Goal: Information Seeking & Learning: Stay updated

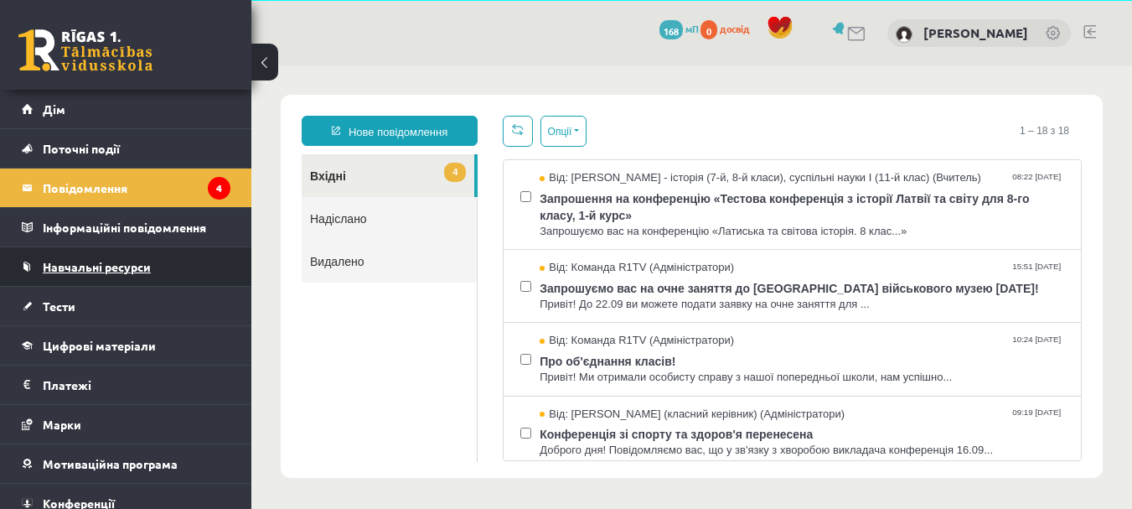
click at [200, 262] on link "Навчальні ресурси" at bounding box center [126, 266] width 209 height 39
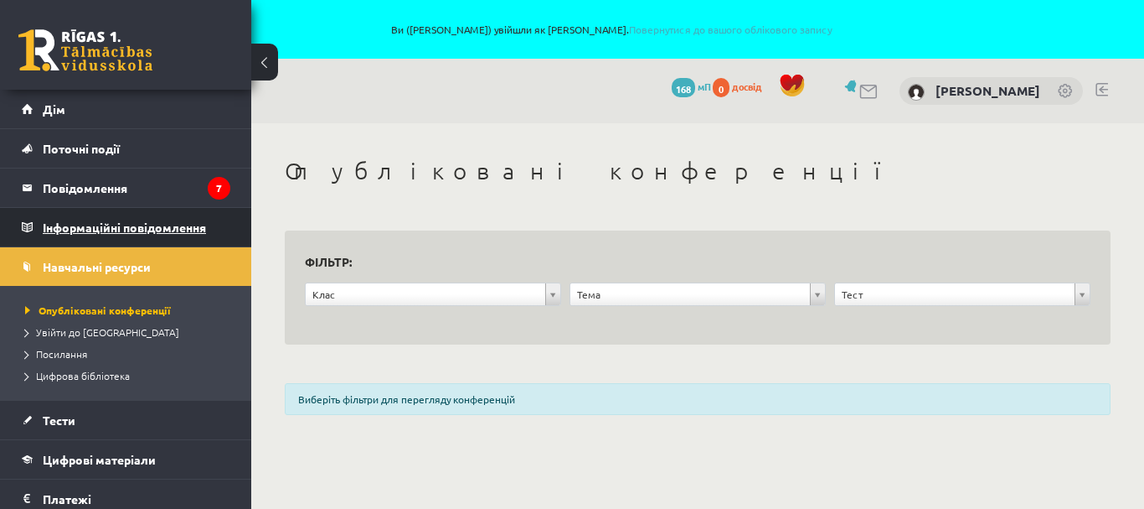
click at [199, 225] on font "Інформаційні повідомлення" at bounding box center [124, 227] width 163 height 15
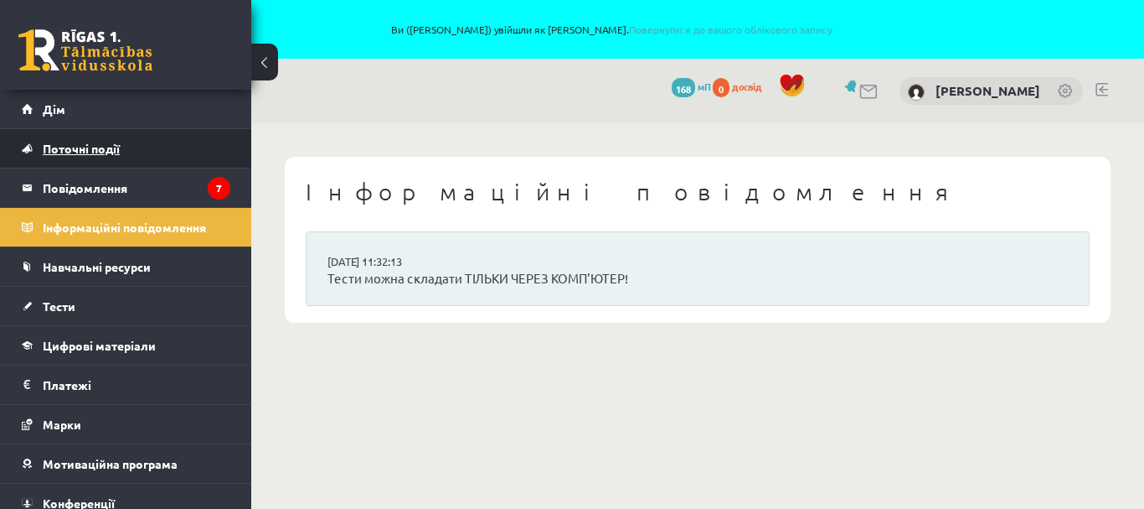
click at [195, 152] on link "Поточні події" at bounding box center [126, 148] width 209 height 39
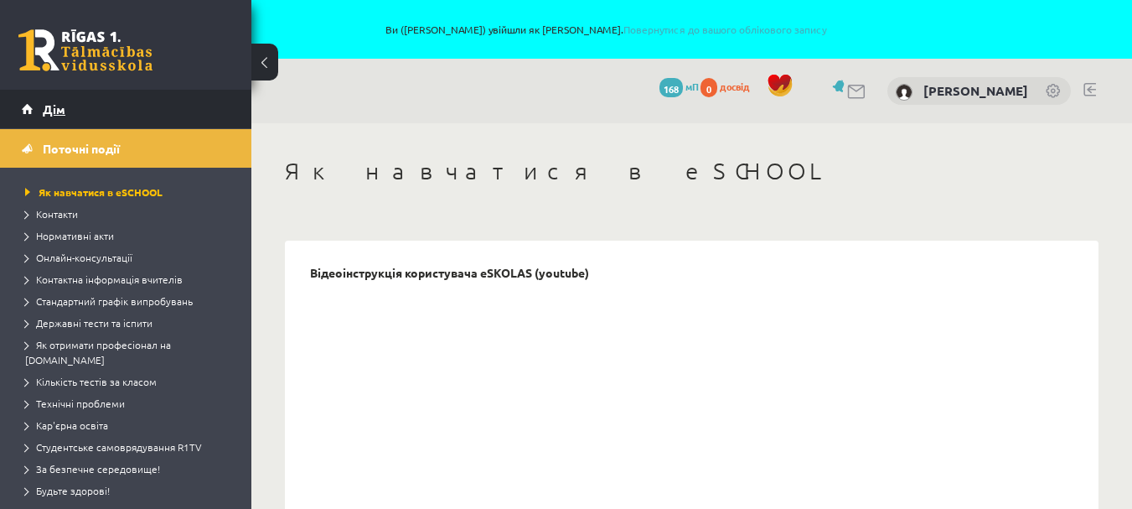
click at [198, 105] on link "Дім" at bounding box center [126, 109] width 209 height 39
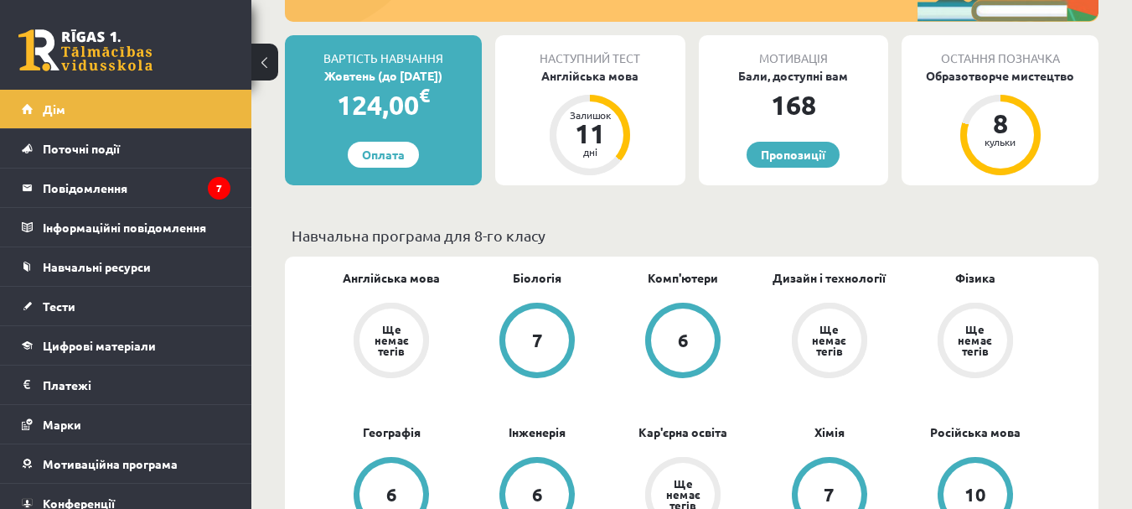
scroll to position [326, 0]
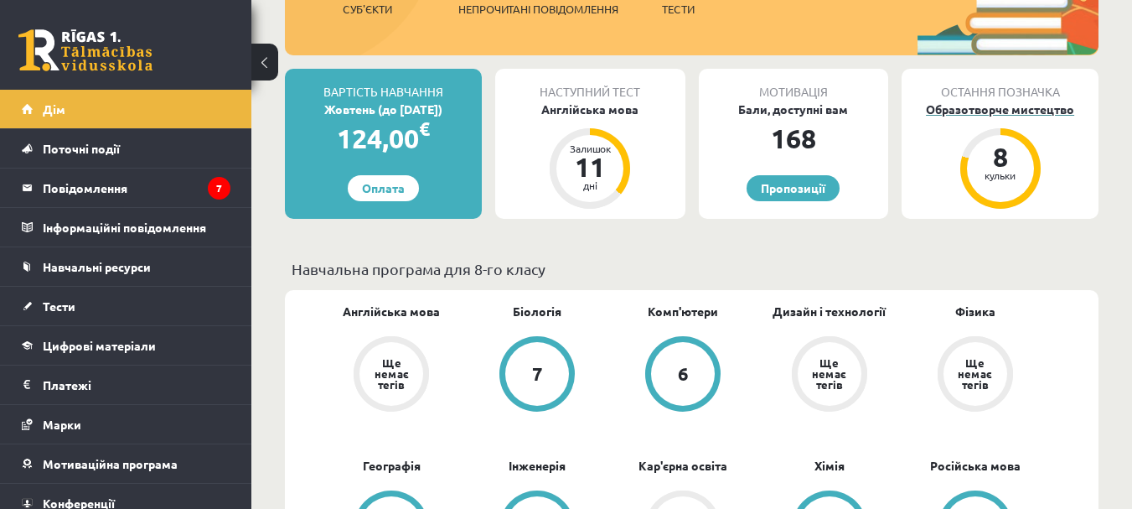
click at [997, 166] on font "8" at bounding box center [1000, 157] width 15 height 34
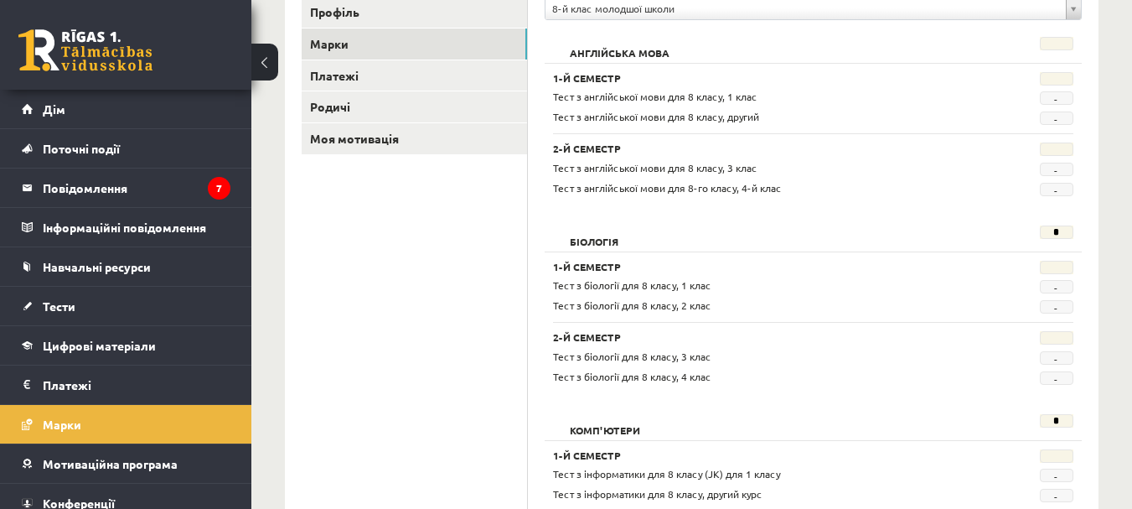
scroll to position [268, 0]
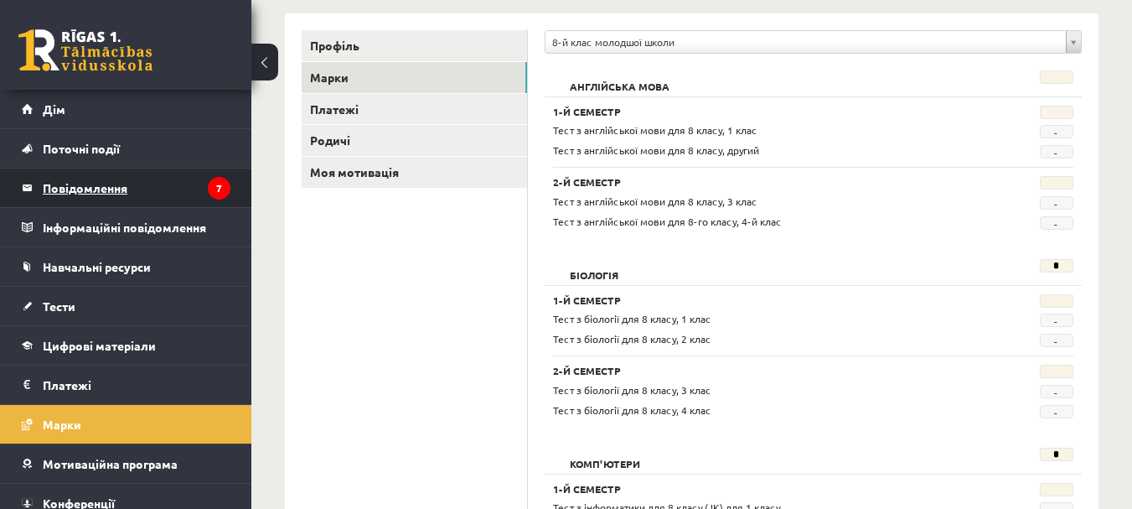
click at [184, 183] on legend "Повідомлення 7" at bounding box center [137, 187] width 188 height 39
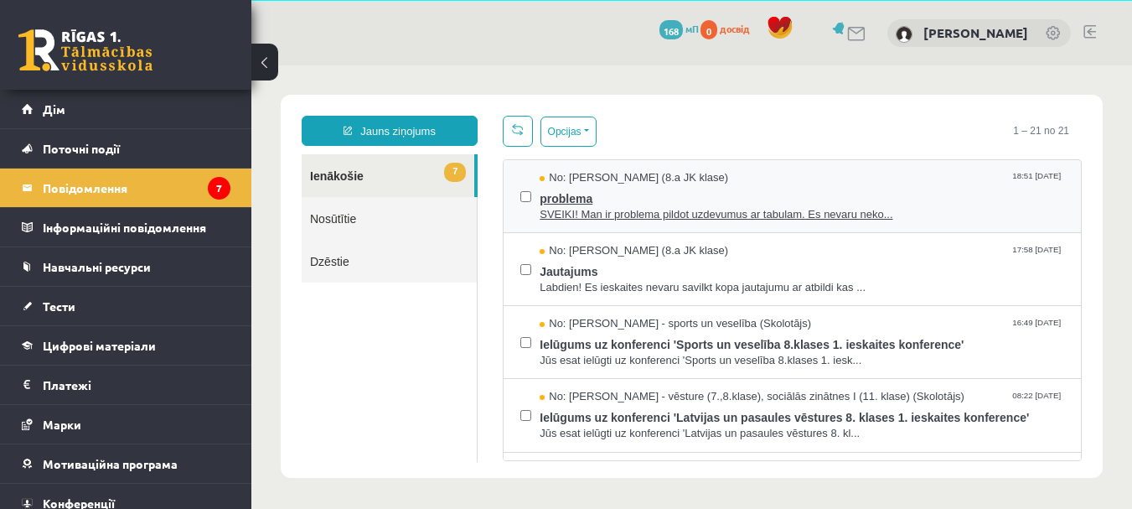
click at [966, 197] on span "problema" at bounding box center [802, 196] width 524 height 21
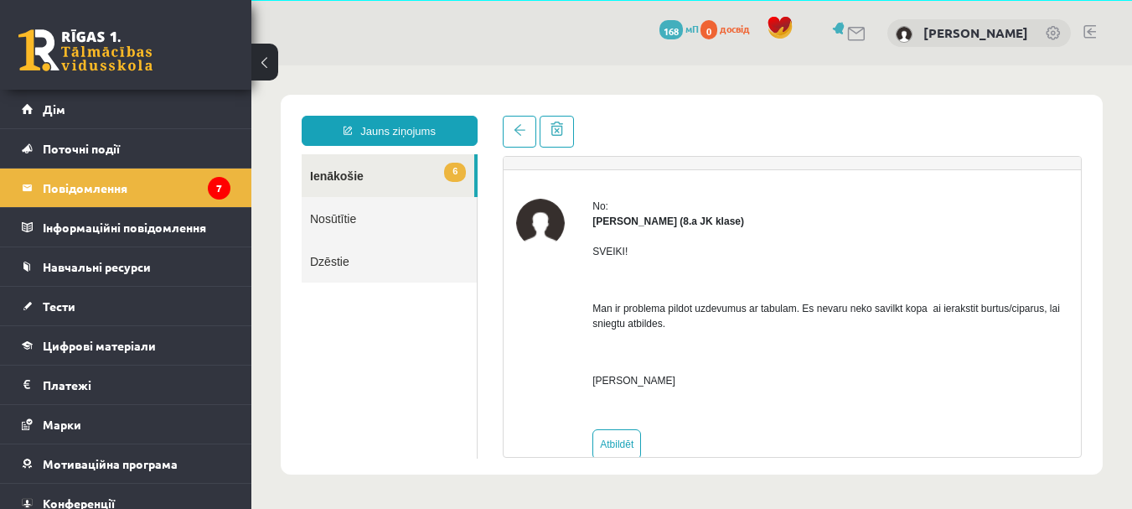
scroll to position [65, 0]
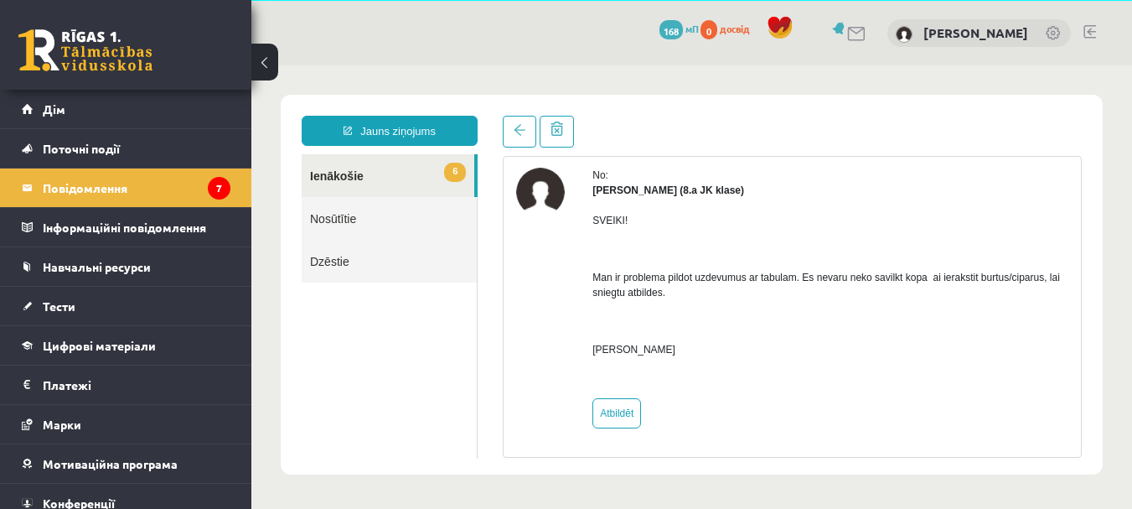
click at [422, 172] on link "6 Ienākošie" at bounding box center [388, 175] width 173 height 43
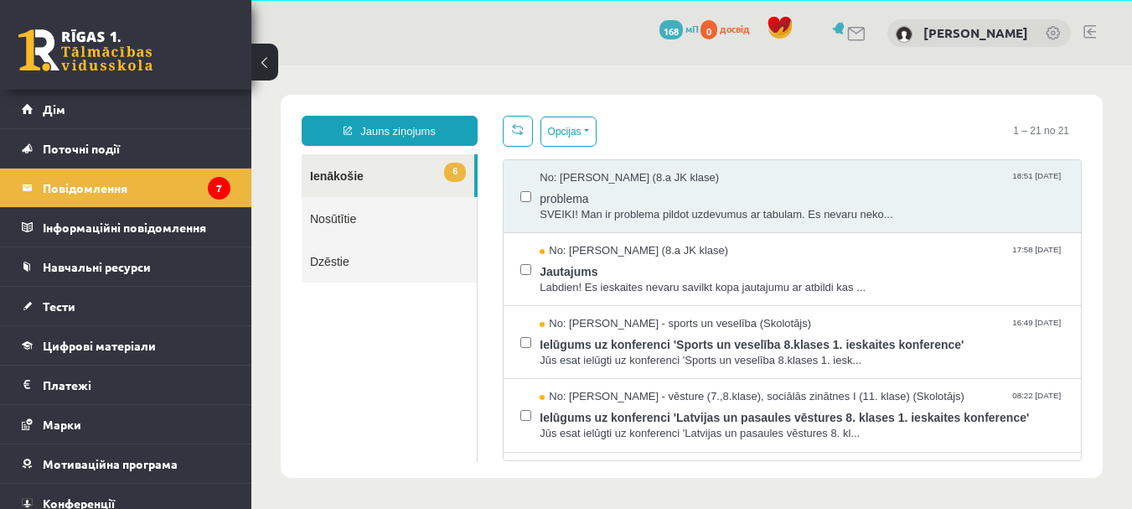
scroll to position [0, 0]
click at [732, 263] on span "Jautajums" at bounding box center [802, 269] width 524 height 21
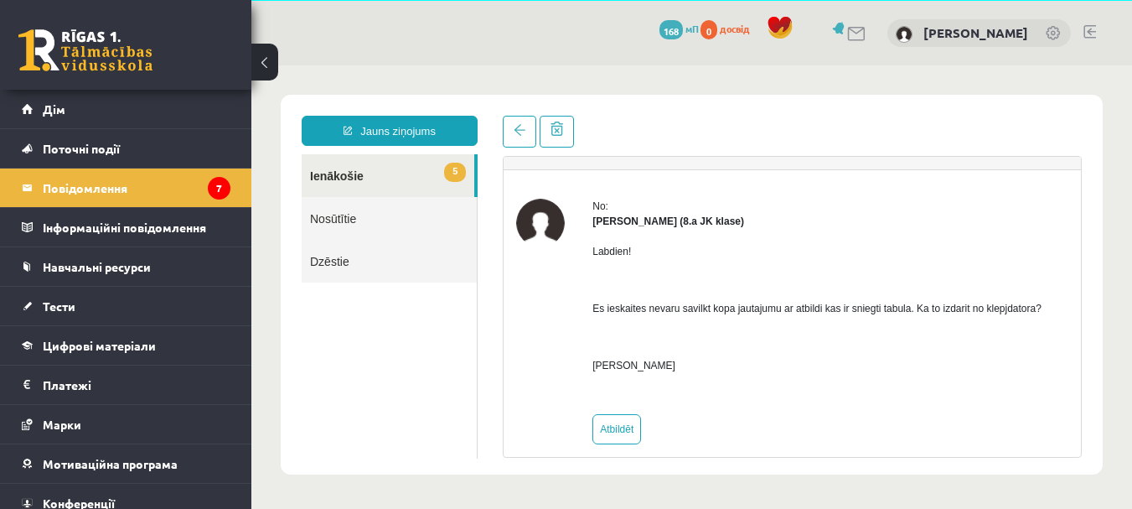
scroll to position [49, 0]
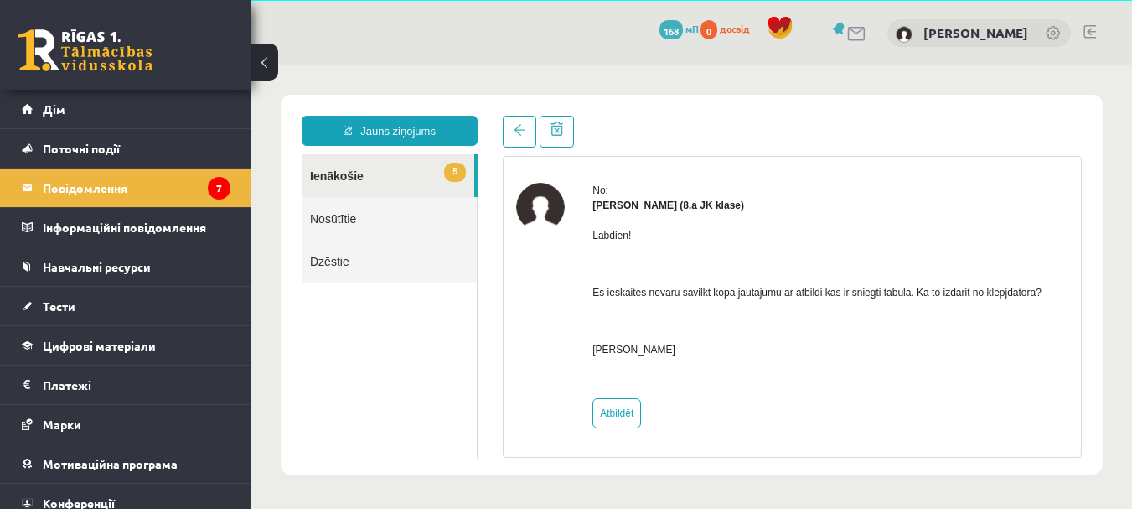
click at [416, 182] on link "5 Ienākošie" at bounding box center [388, 175] width 173 height 43
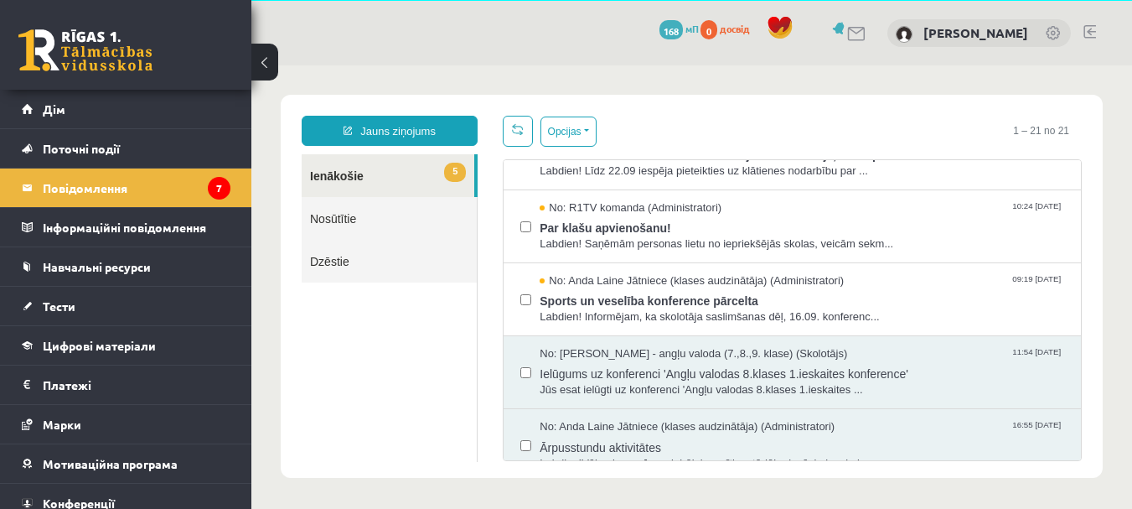
scroll to position [302, 0]
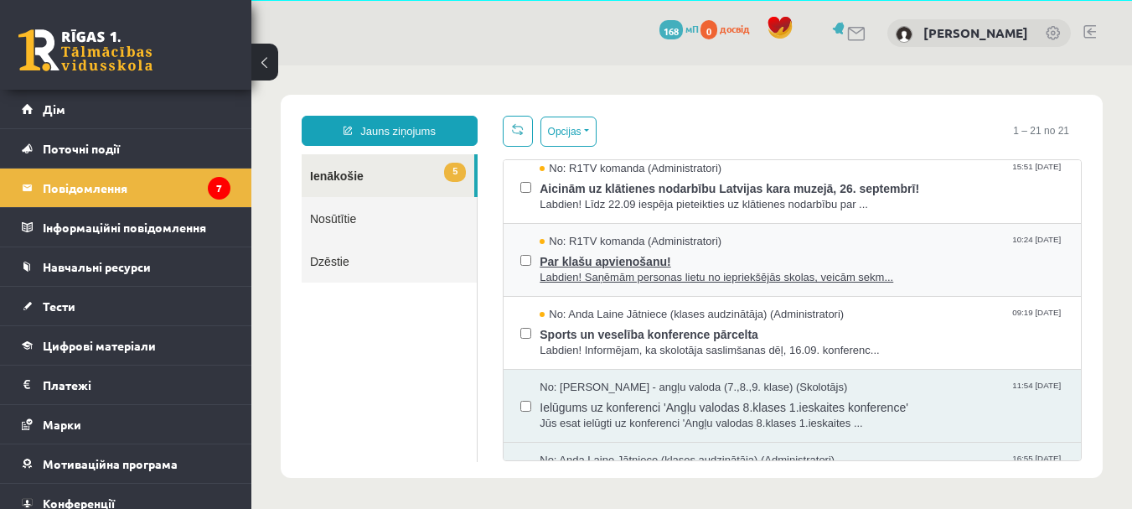
click at [937, 250] on span "Par klašu apvienošanu!" at bounding box center [802, 259] width 524 height 21
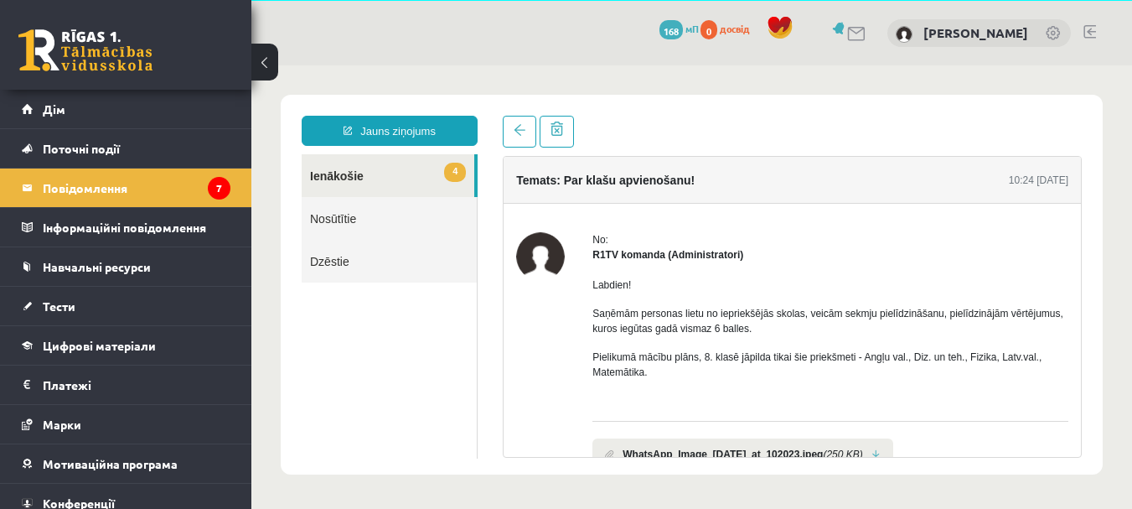
scroll to position [0, 0]
click at [416, 178] on link "4 Ienākošie" at bounding box center [388, 175] width 173 height 43
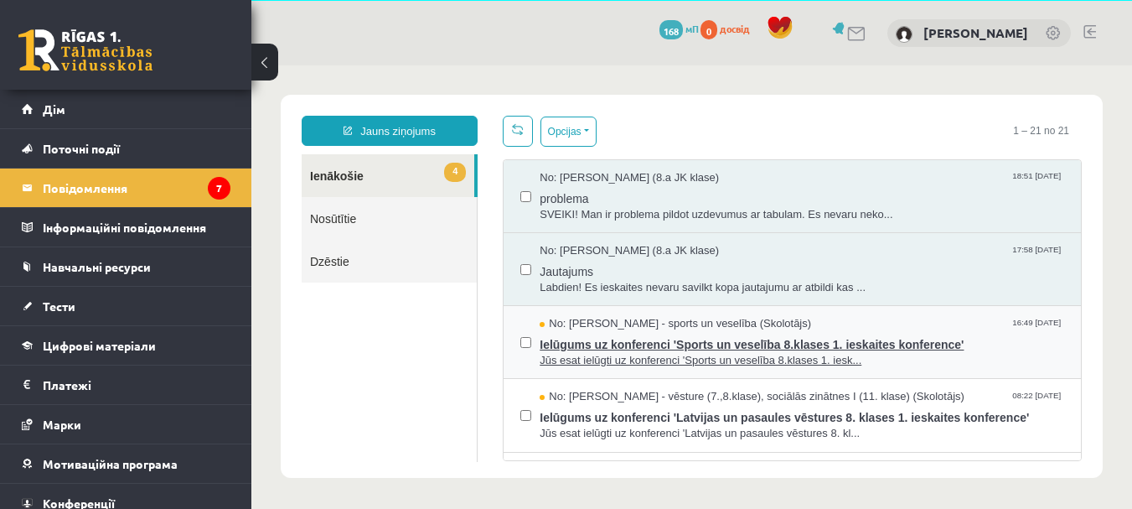
click at [581, 333] on span "Ielūgums uz konferenci 'Sports un veselība 8.klases 1. ieskaites konference'" at bounding box center [802, 342] width 524 height 21
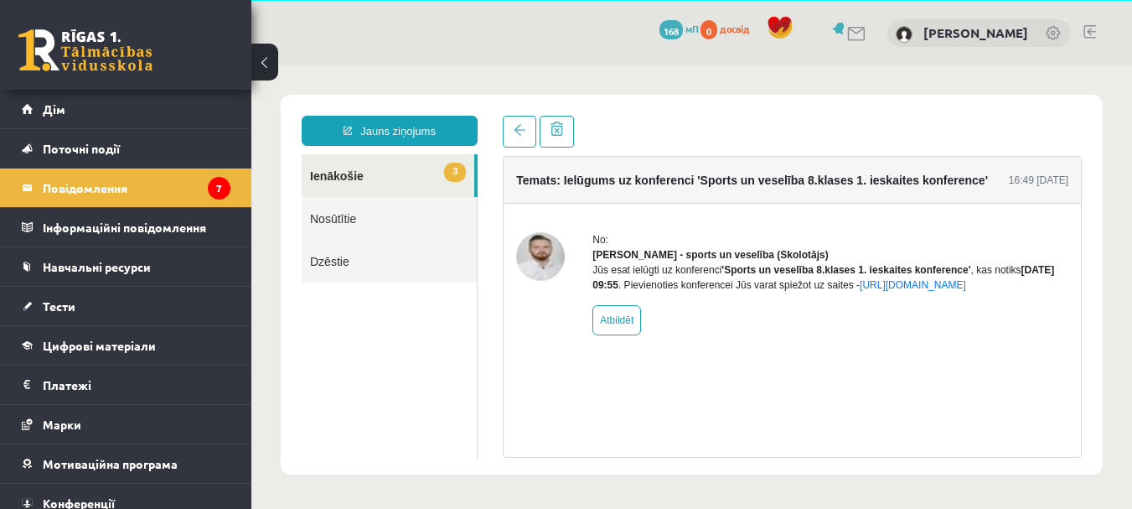
click at [416, 177] on link "3 Ienākošie" at bounding box center [388, 175] width 173 height 43
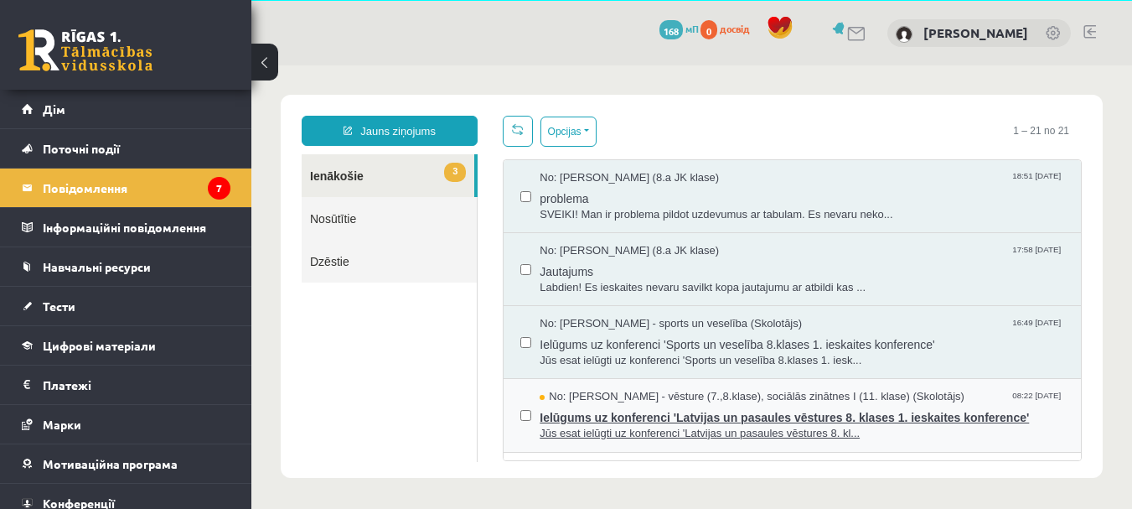
click at [564, 405] on span "Ielūgums uz konferenci 'Latvijas un pasaules vēstures 8. klases 1. ieskaites ko…" at bounding box center [802, 415] width 524 height 21
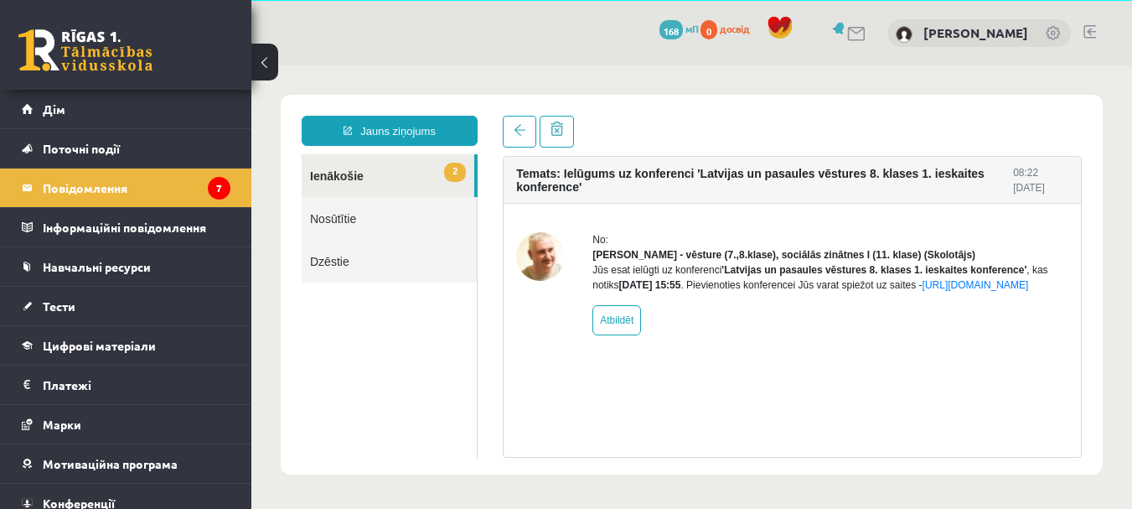
click at [412, 178] on link "2 Ienākošie" at bounding box center [388, 175] width 173 height 43
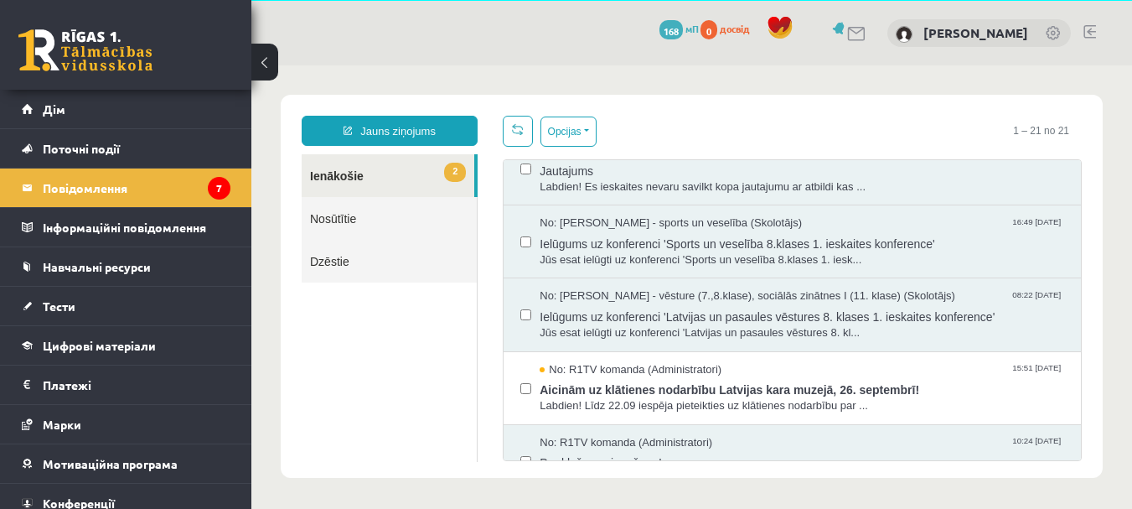
scroll to position [134, 0]
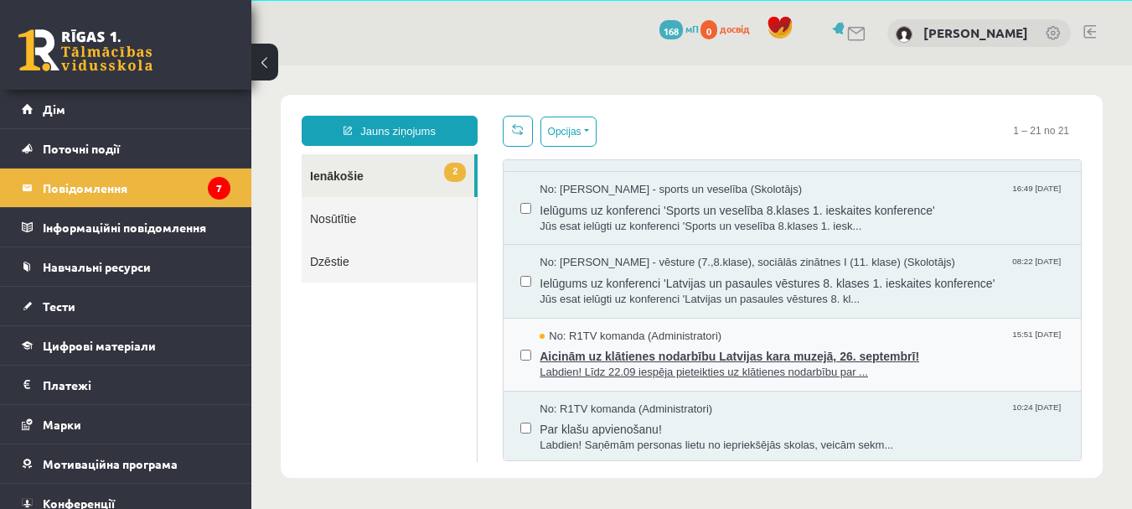
click at [943, 353] on span "Aicinām uz klātienes nodarbību Latvijas kara muzejā, 26. septembrī!" at bounding box center [802, 353] width 524 height 21
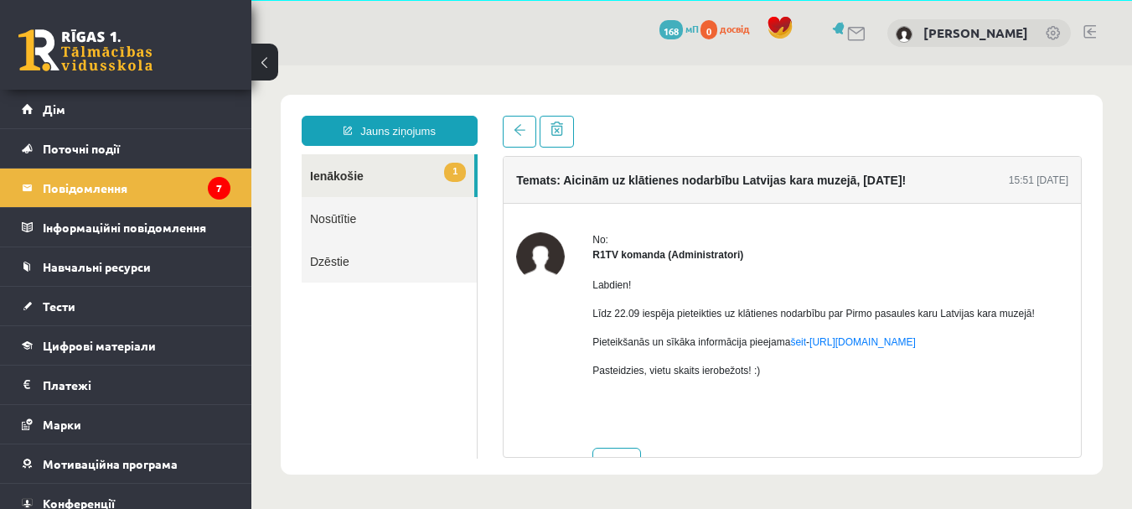
scroll to position [0, 0]
click at [417, 171] on link "1 Ienākošie" at bounding box center [388, 175] width 173 height 43
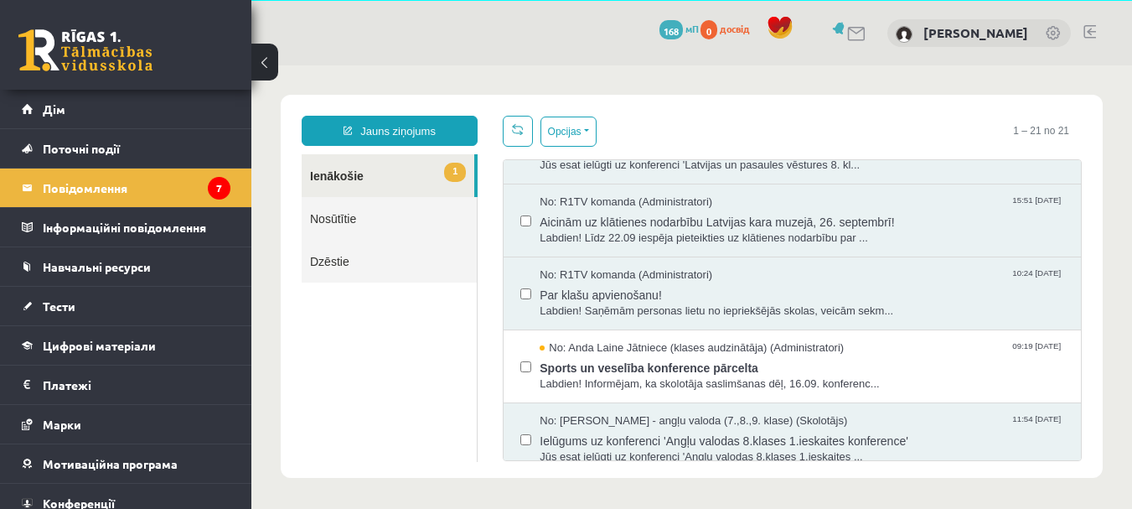
scroll to position [302, 0]
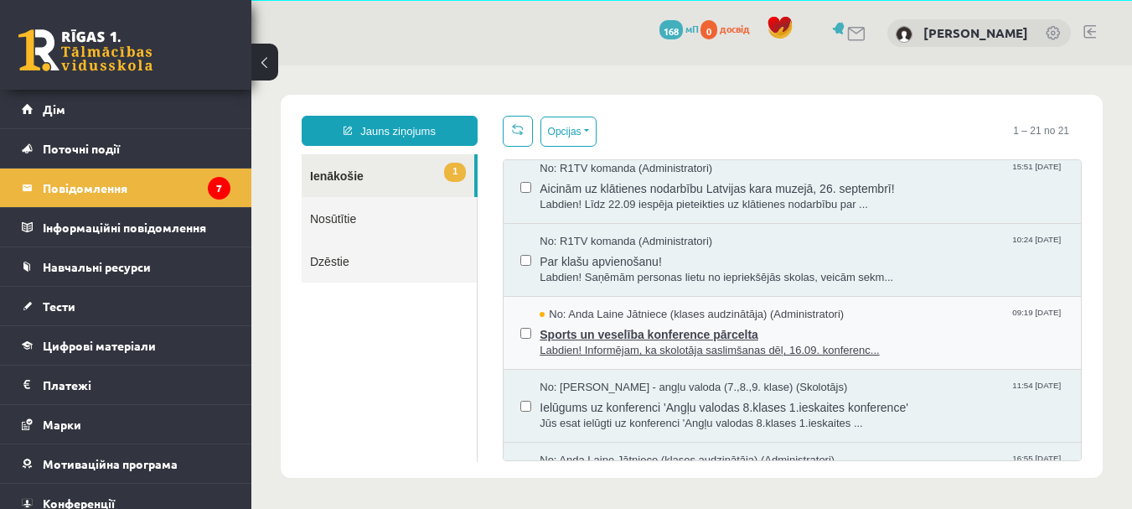
click at [942, 328] on span "Sports un veselība konference pārcelta" at bounding box center [802, 332] width 524 height 21
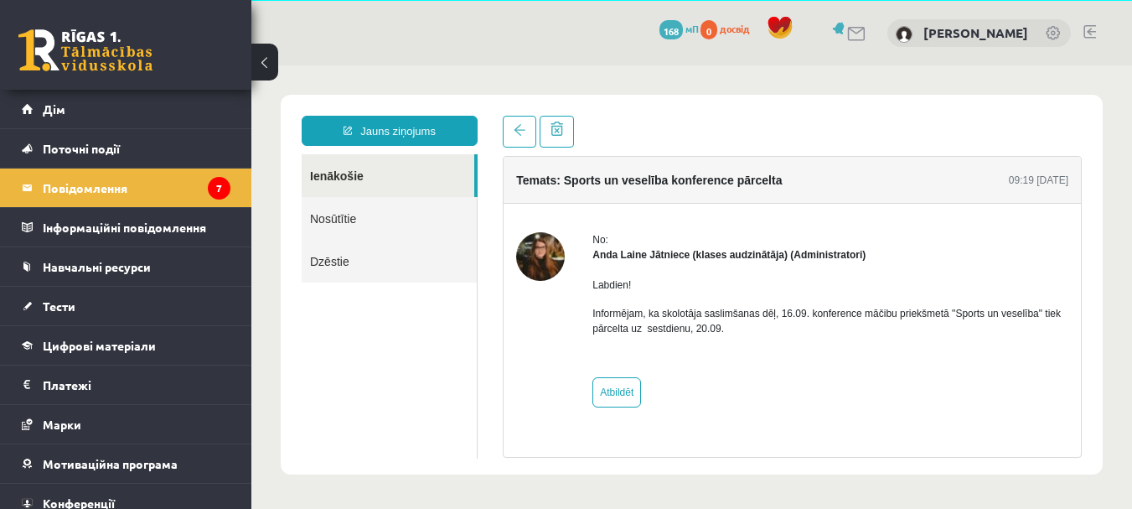
scroll to position [0, 0]
click at [520, 132] on span at bounding box center [520, 130] width 12 height 12
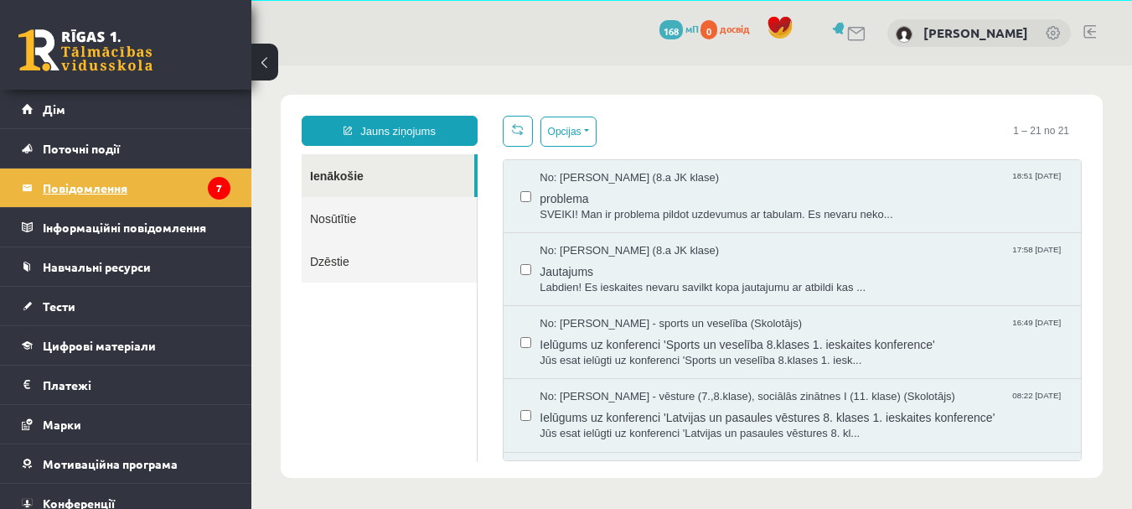
click at [168, 187] on legend "Повідомлення 7" at bounding box center [137, 187] width 188 height 39
